Goal: Task Accomplishment & Management: Manage account settings

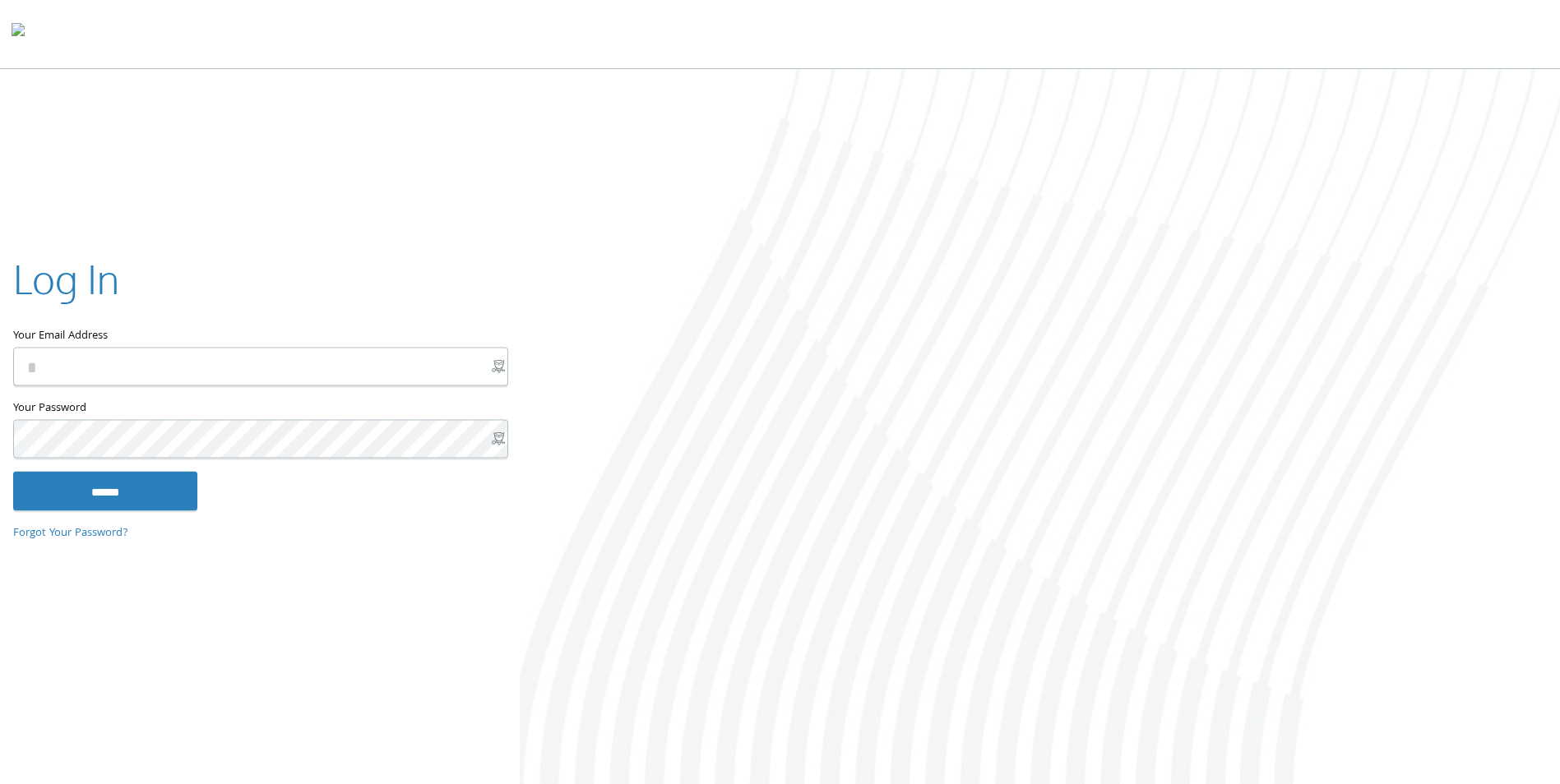
type input "**********"
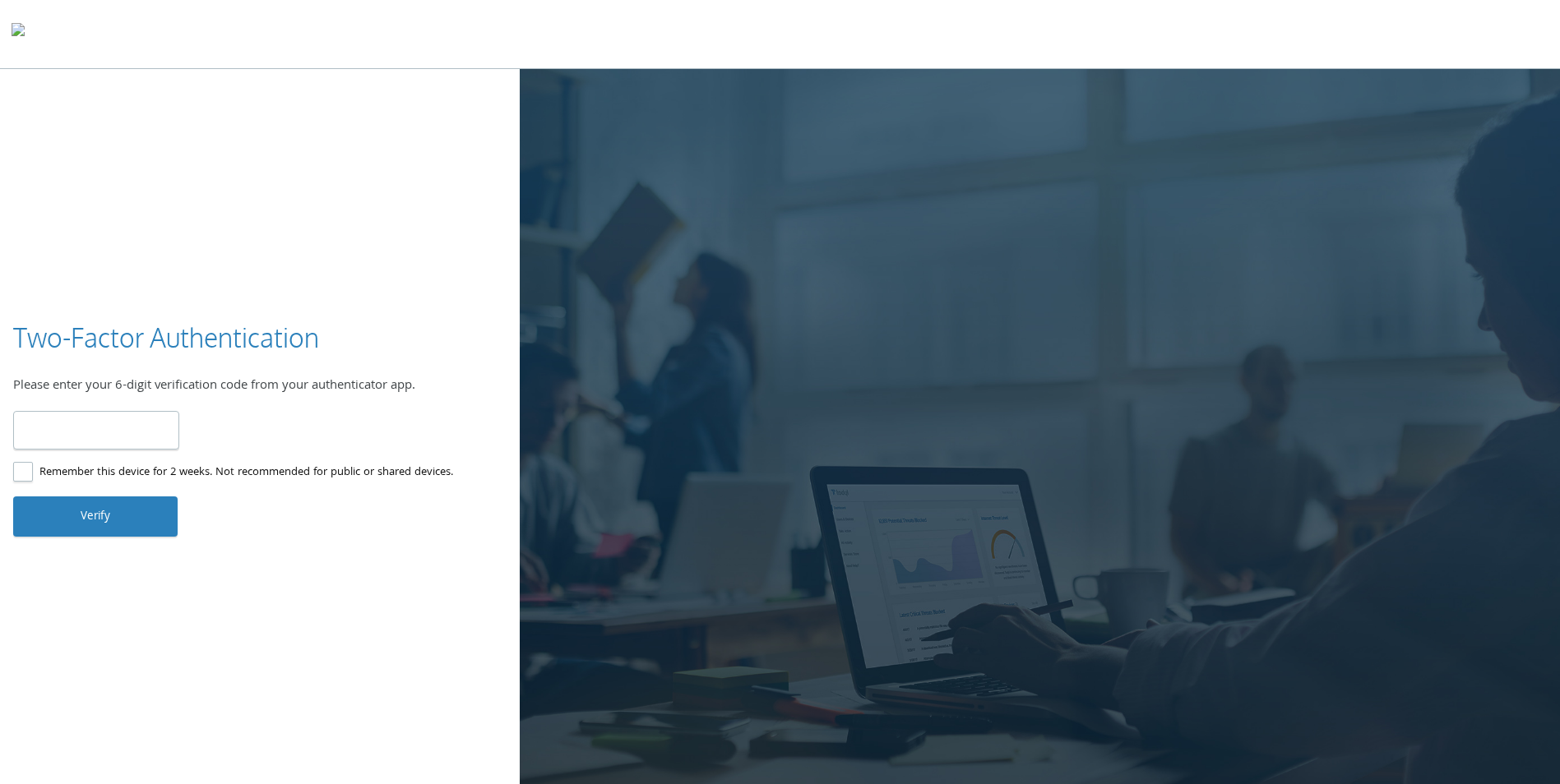
click at [62, 432] on input "number" at bounding box center [96, 430] width 166 height 39
type input "******"
click at [81, 516] on button "Verify" at bounding box center [96, 516] width 164 height 40
